Goal: Obtain resource: Download file/media

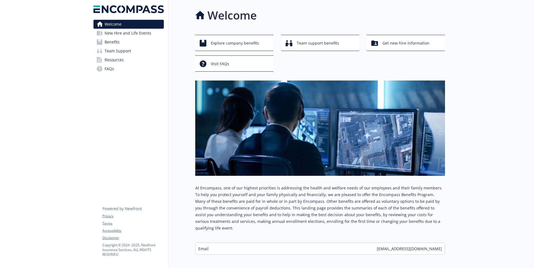
scroll to position [20, 0]
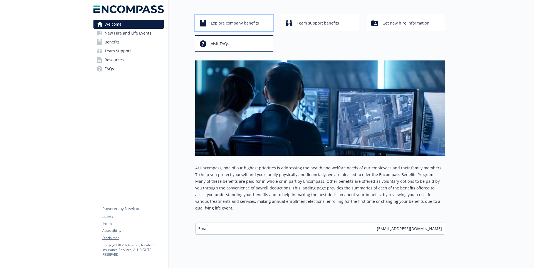
click at [244, 23] on span "Explore company benefits" at bounding box center [235, 23] width 48 height 11
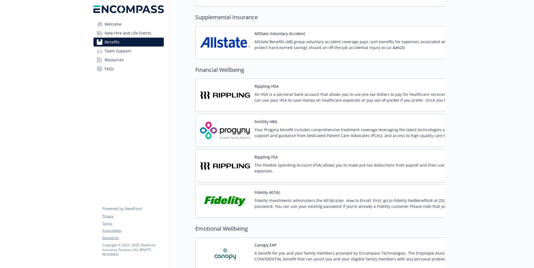
scroll to position [589, 0]
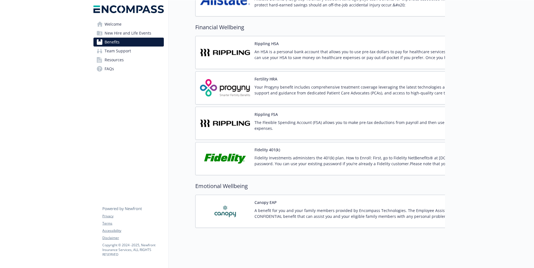
click at [372, 161] on p "Fidelity Investments administers the 401(k) plan. How to Enroll: First, go to F…" at bounding box center [388, 161] width 266 height 12
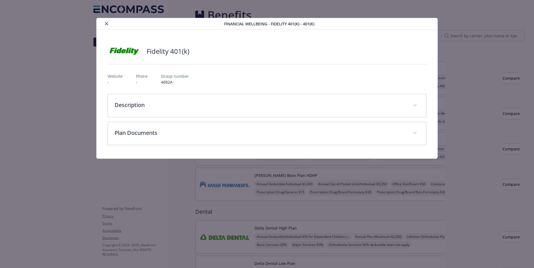
scroll to position [589, 0]
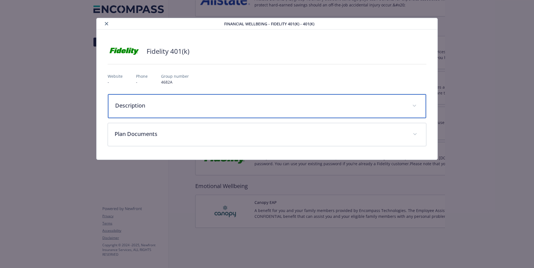
click at [415, 105] on icon "details for plan Financial Wellbeing - Fidelity 401(k) - 401(k)" at bounding box center [414, 106] width 3 height 2
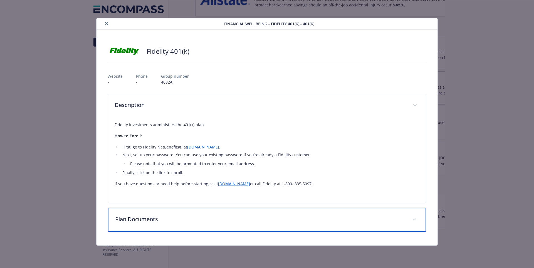
click at [411, 217] on div "Plan Documents" at bounding box center [267, 220] width 319 height 24
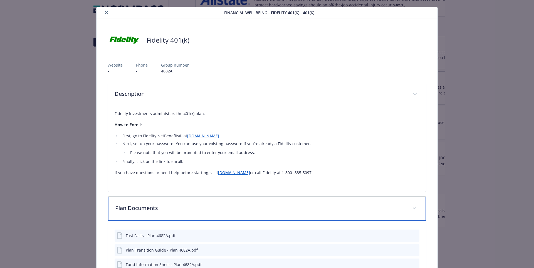
scroll to position [0, 0]
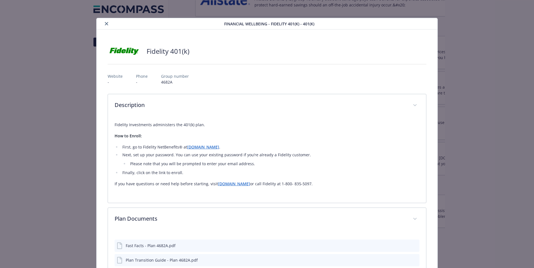
click at [106, 24] on icon "close" at bounding box center [106, 23] width 3 height 3
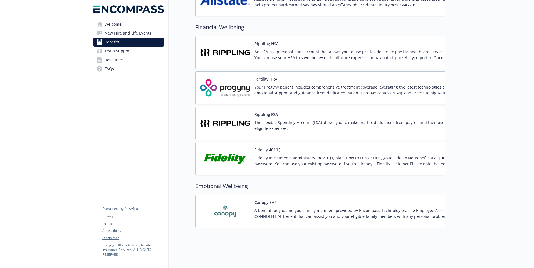
click at [283, 159] on p "Fidelity Investments administers the 401(k) plan. How to Enroll: First, go to F…" at bounding box center [384, 161] width 258 height 12
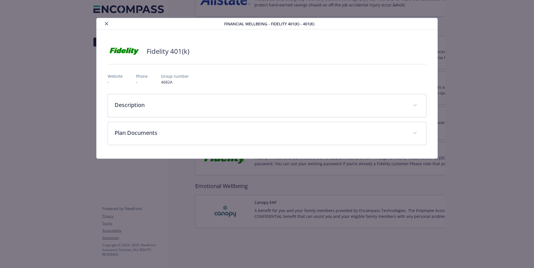
click at [106, 25] on icon "close" at bounding box center [106, 23] width 3 height 3
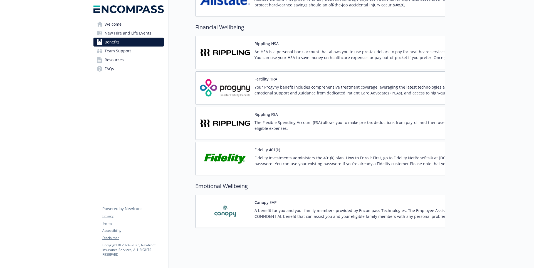
click at [281, 87] on p "Your Progyny benefit includes comprehensive treatment coverage leveraging the l…" at bounding box center [385, 90] width 260 height 12
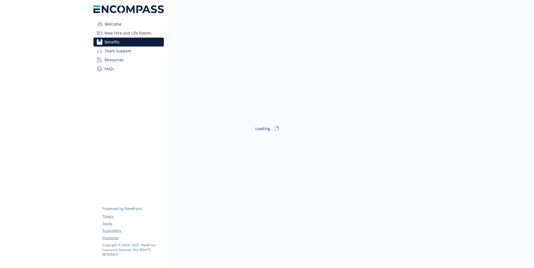
scroll to position [589, 0]
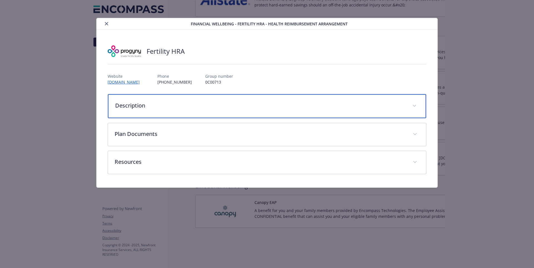
click at [264, 104] on p "Description" at bounding box center [260, 105] width 291 height 8
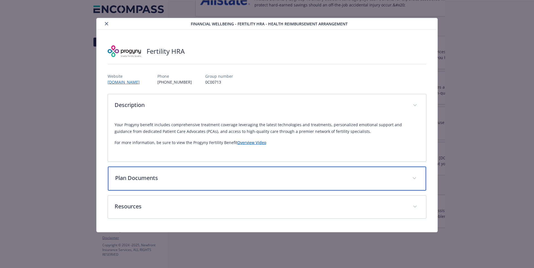
click at [309, 173] on div "Plan Documents" at bounding box center [267, 178] width 319 height 24
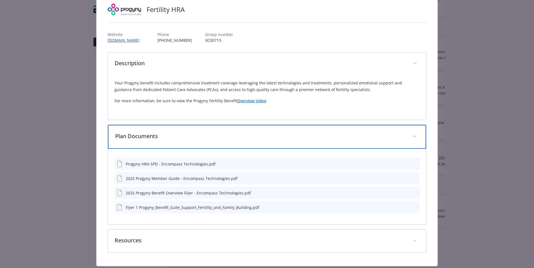
scroll to position [43, 0]
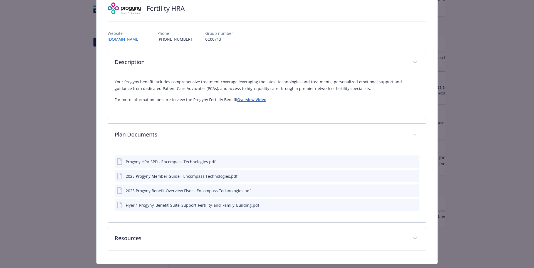
click at [405, 193] on button "details for plan Financial Wellbeing - Fertility HRA - Health Reimbursement Arr…" at bounding box center [406, 191] width 4 height 6
click at [405, 190] on icon "download file" at bounding box center [405, 190] width 4 height 4
click at [406, 173] on icon "download file" at bounding box center [405, 175] width 4 height 4
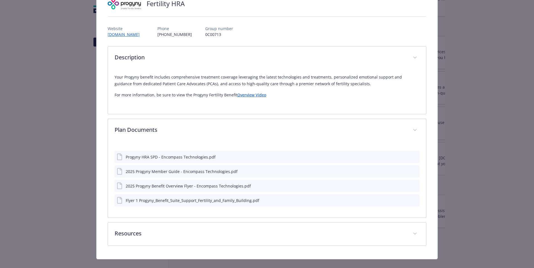
scroll to position [57, 0]
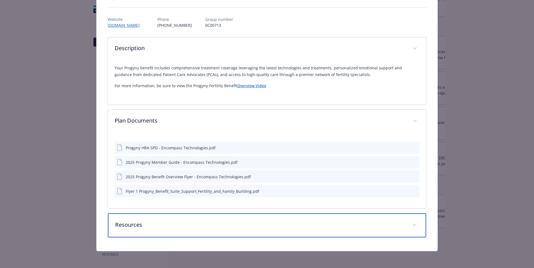
click at [316, 220] on p "Resources" at bounding box center [260, 224] width 291 height 8
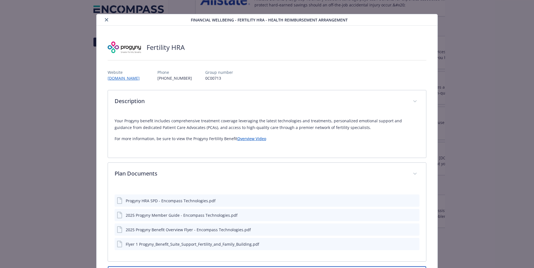
scroll to position [0, 0]
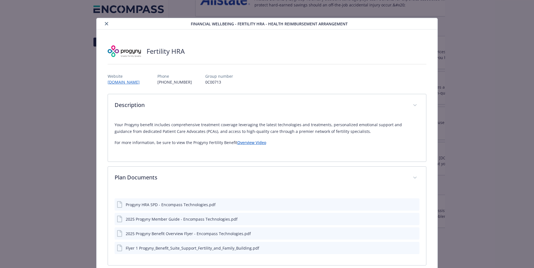
click at [256, 143] on link "Overview Video" at bounding box center [251, 142] width 29 height 5
